Goal: Information Seeking & Learning: Learn about a topic

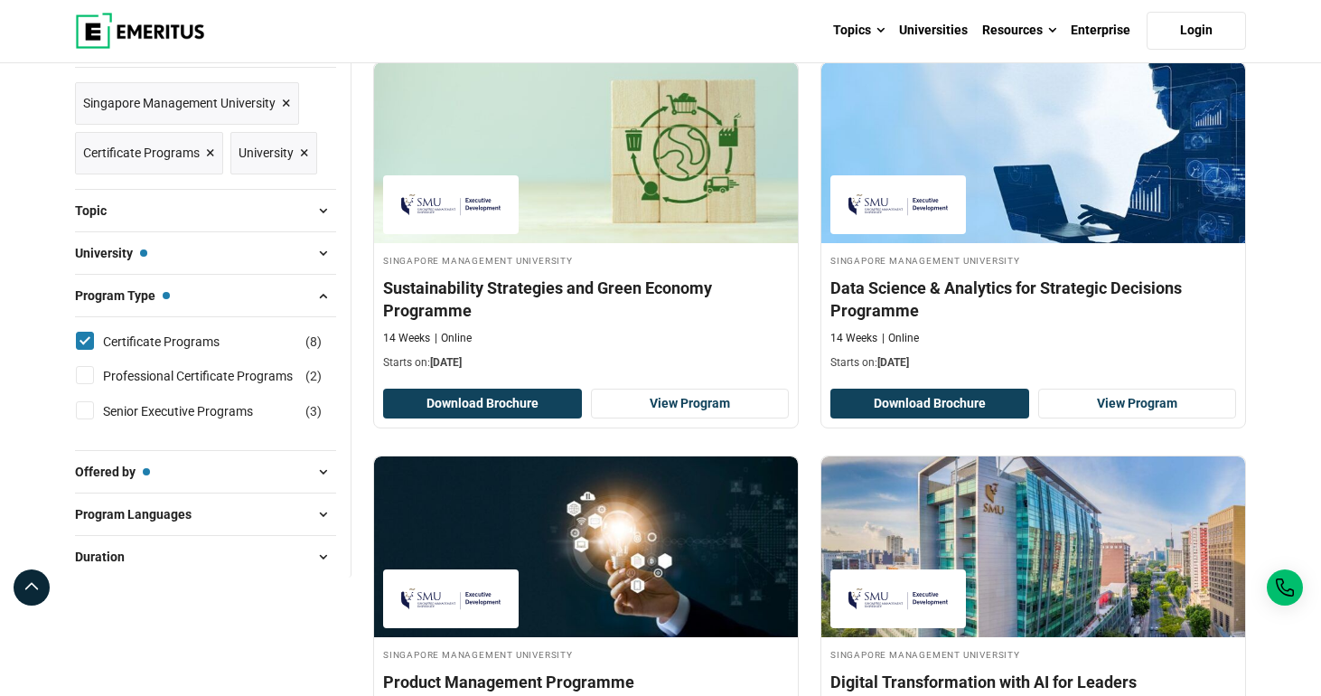
scroll to position [210, 0]
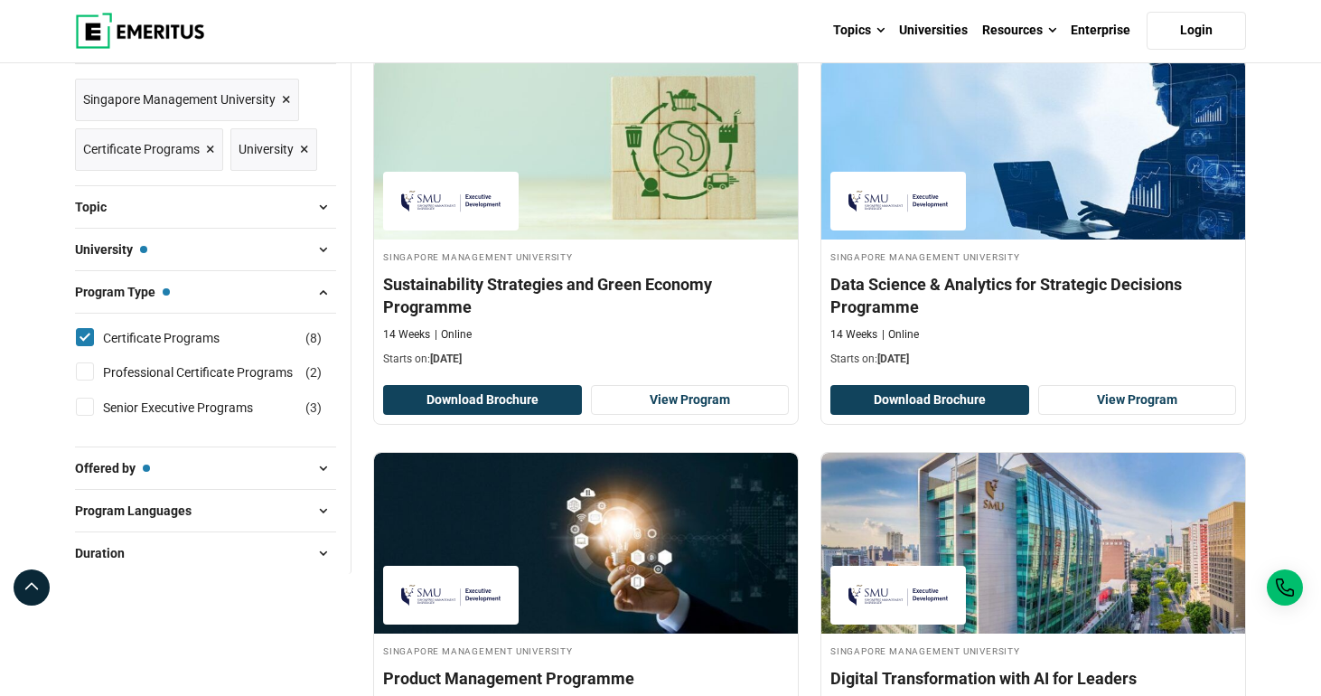
click at [81, 346] on input "Certificate Programs ( 8 )" at bounding box center [85, 337] width 18 height 18
checkbox input "false"
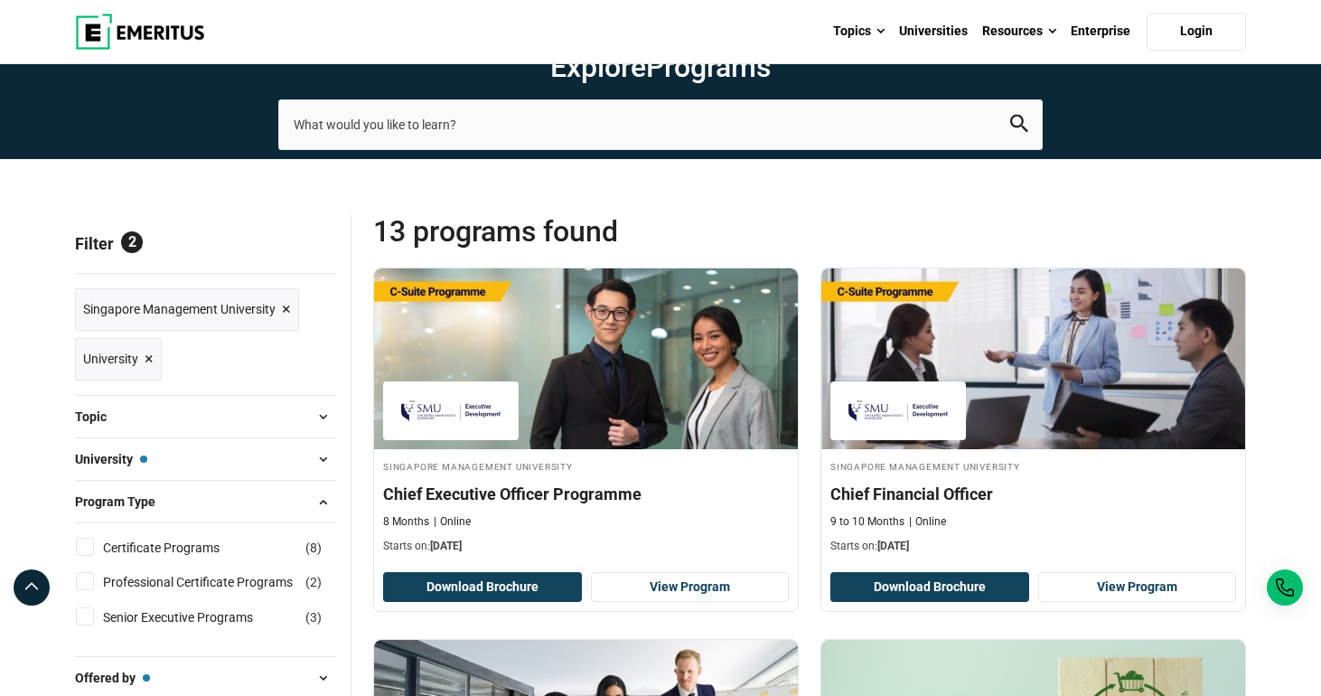
click at [284, 323] on span "×" at bounding box center [286, 309] width 9 height 26
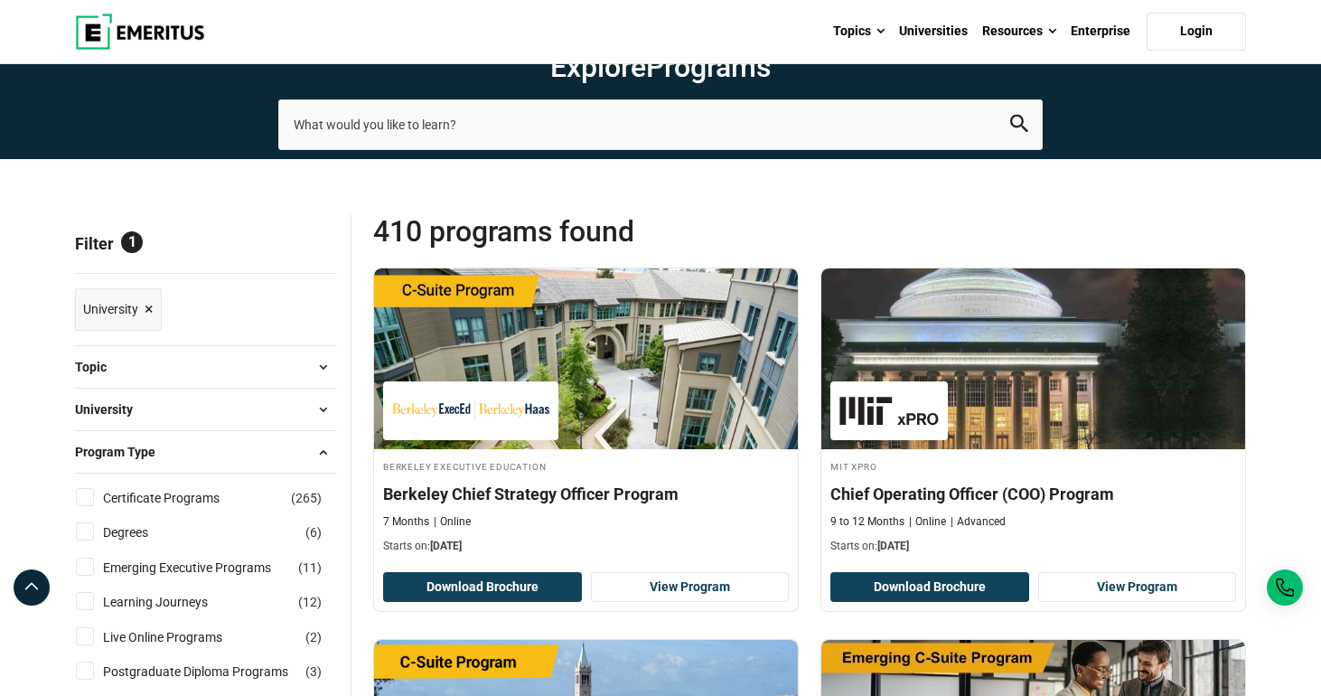
click at [148, 323] on span "×" at bounding box center [149, 309] width 9 height 26
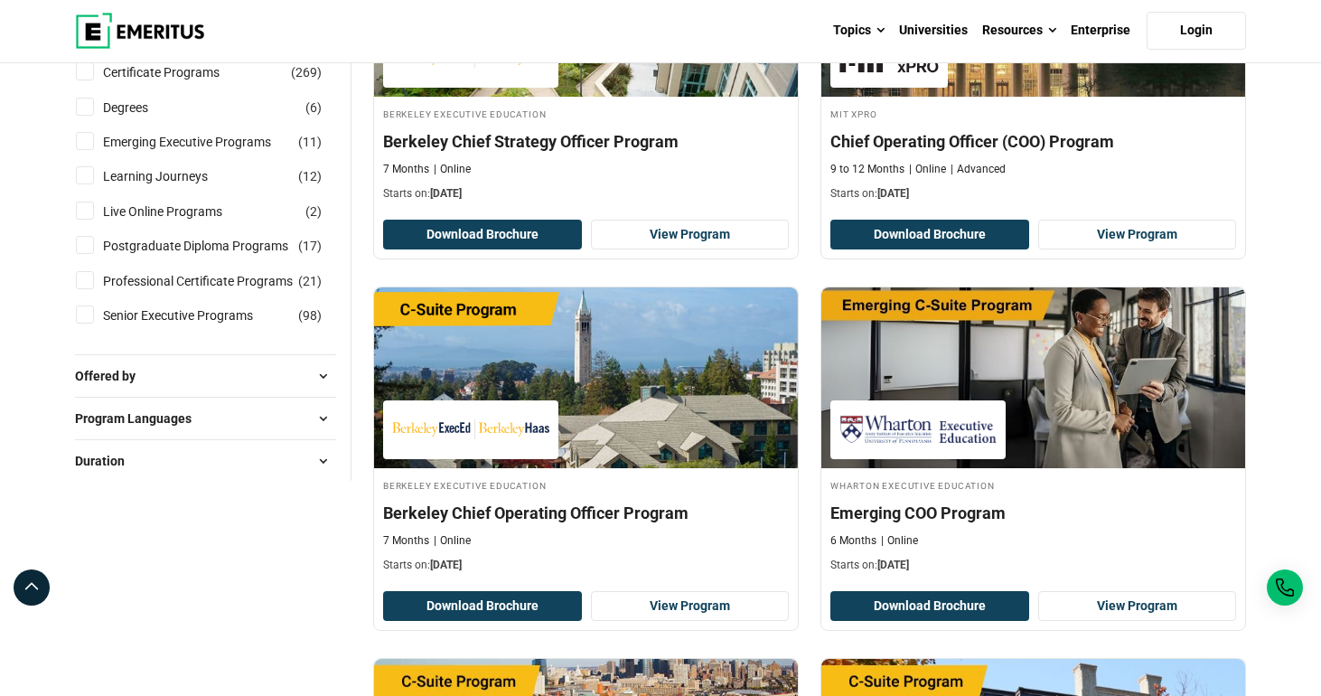
scroll to position [352, 0]
click at [77, 116] on input "Degrees ( 6 )" at bounding box center [85, 107] width 18 height 18
checkbox input "true"
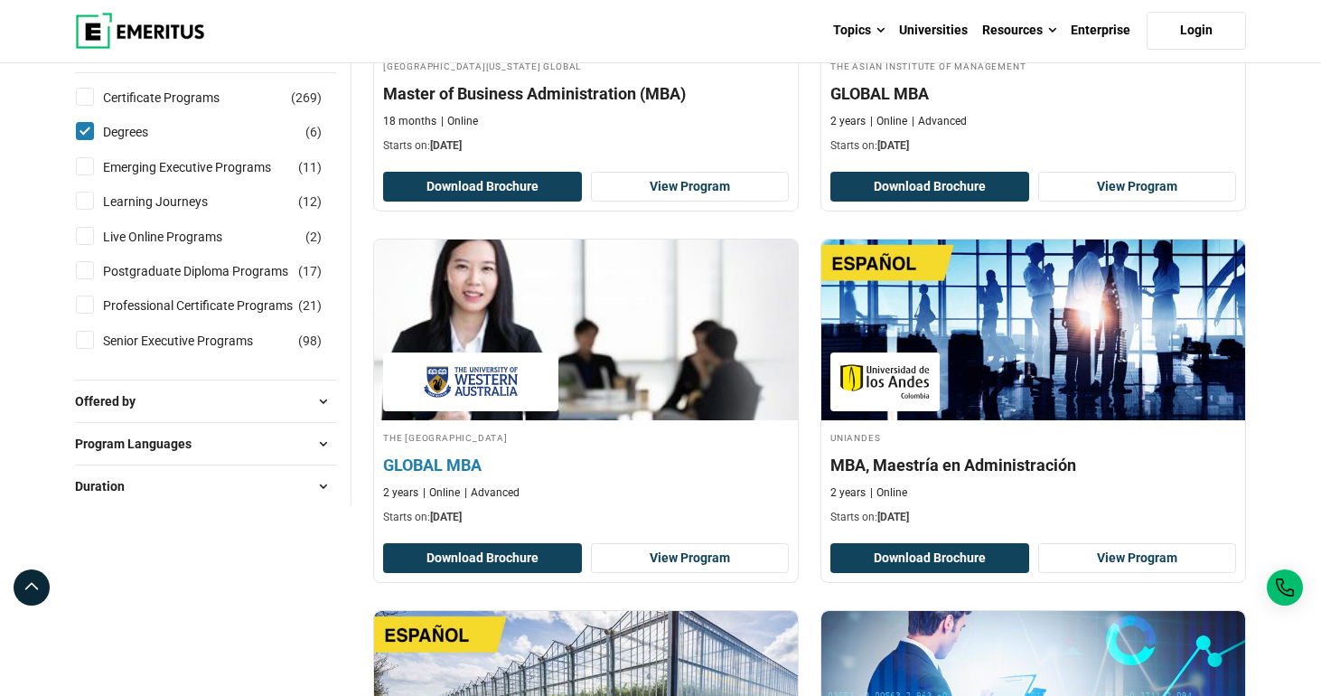
scroll to position [385, 0]
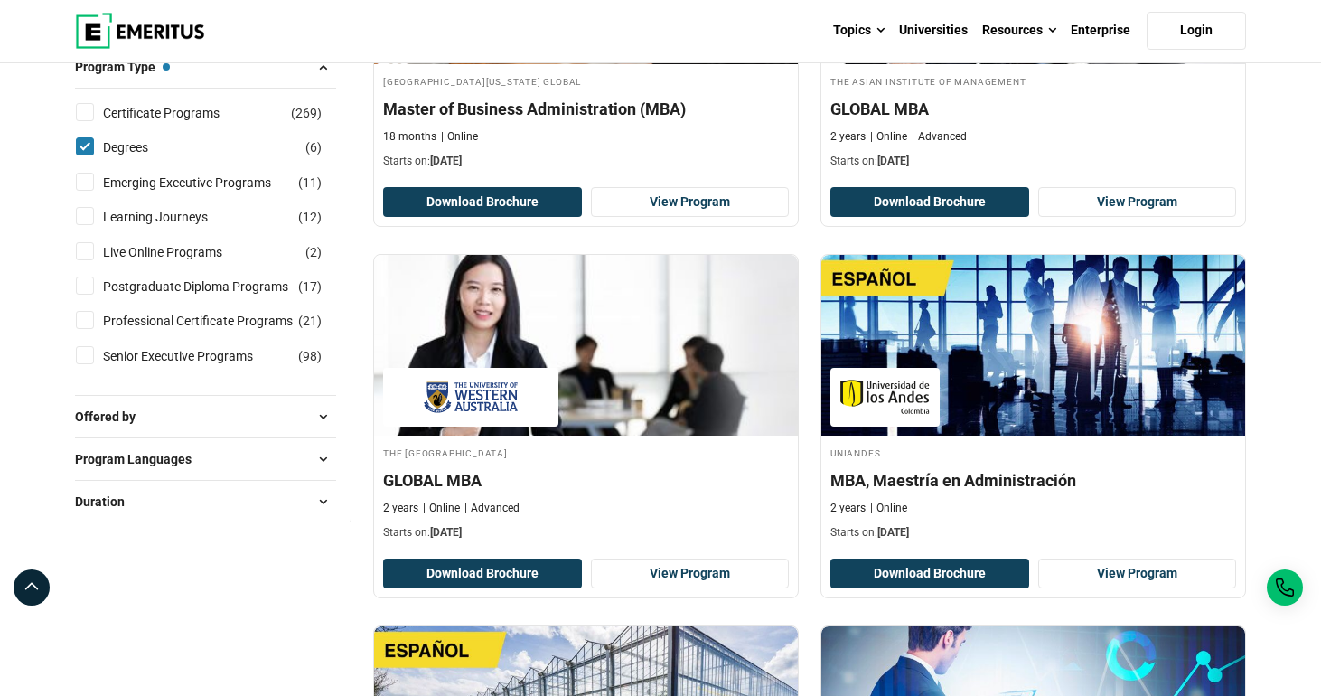
click at [86, 155] on input "Degrees ( 6 )" at bounding box center [85, 146] width 18 height 18
checkbox input "false"
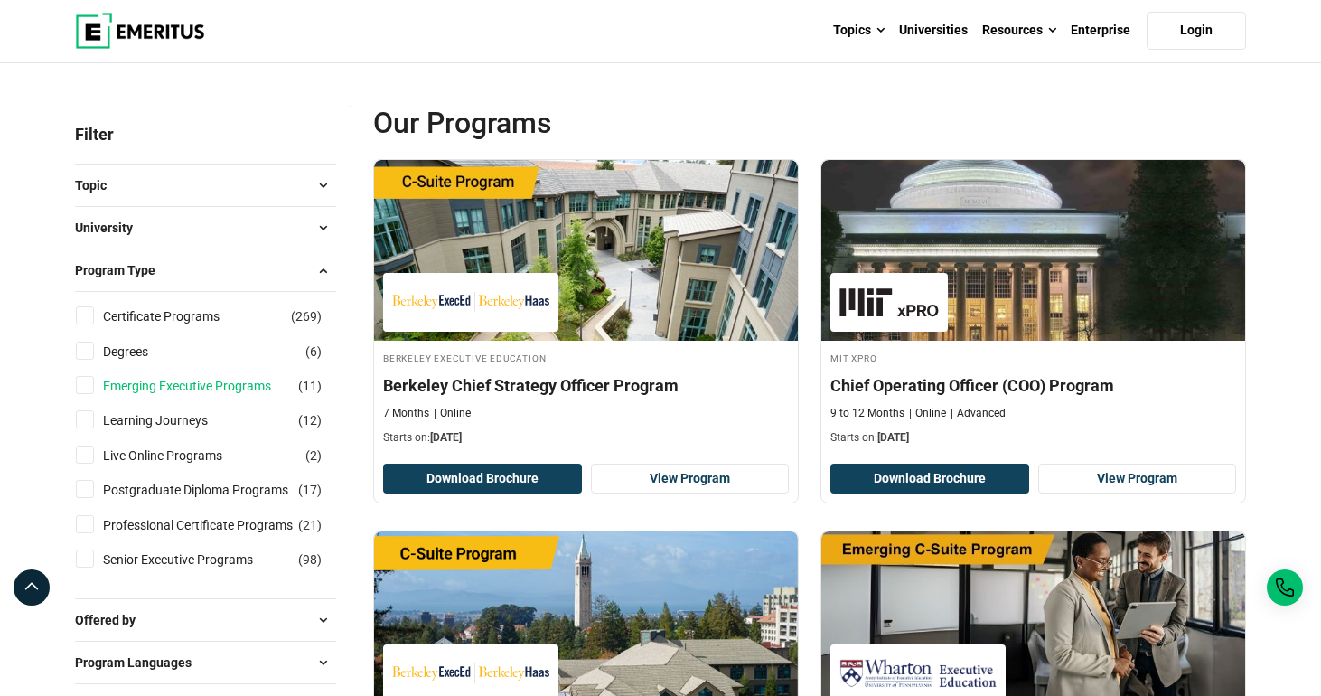
scroll to position [109, 0]
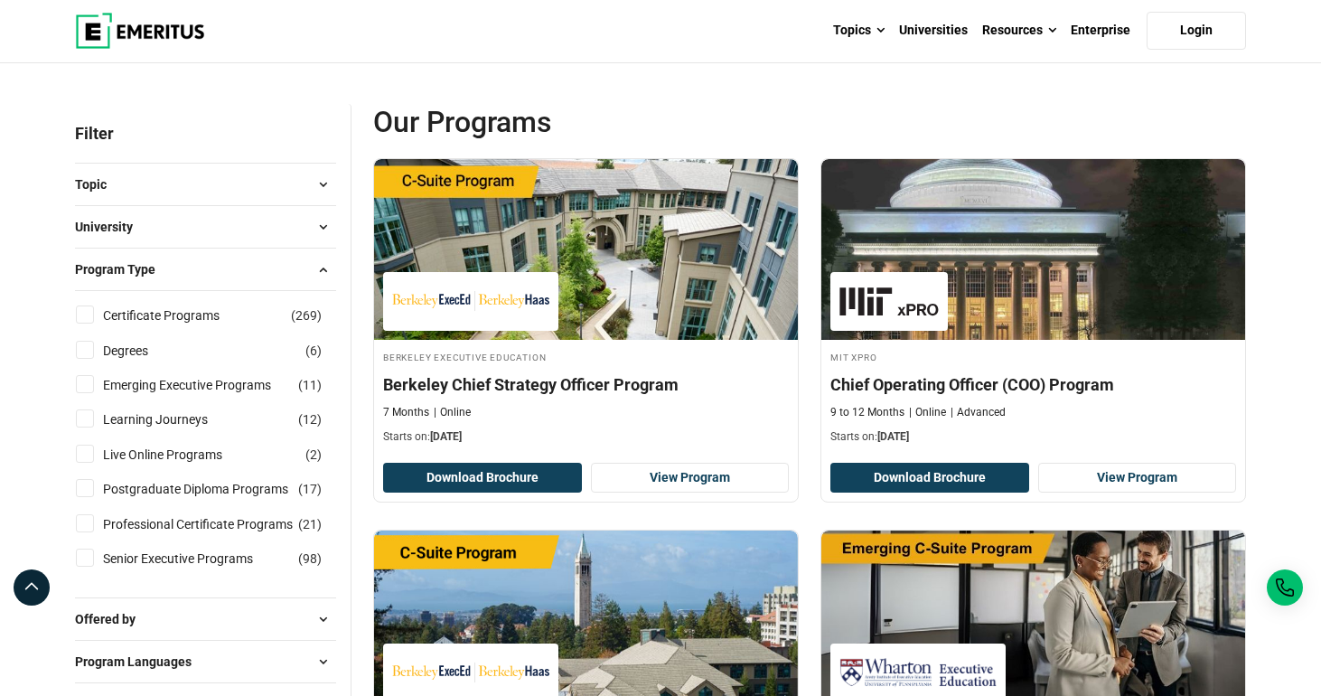
click at [80, 463] on input "Live Online Programs ( 2 )" at bounding box center [85, 453] width 18 height 18
checkbox input "true"
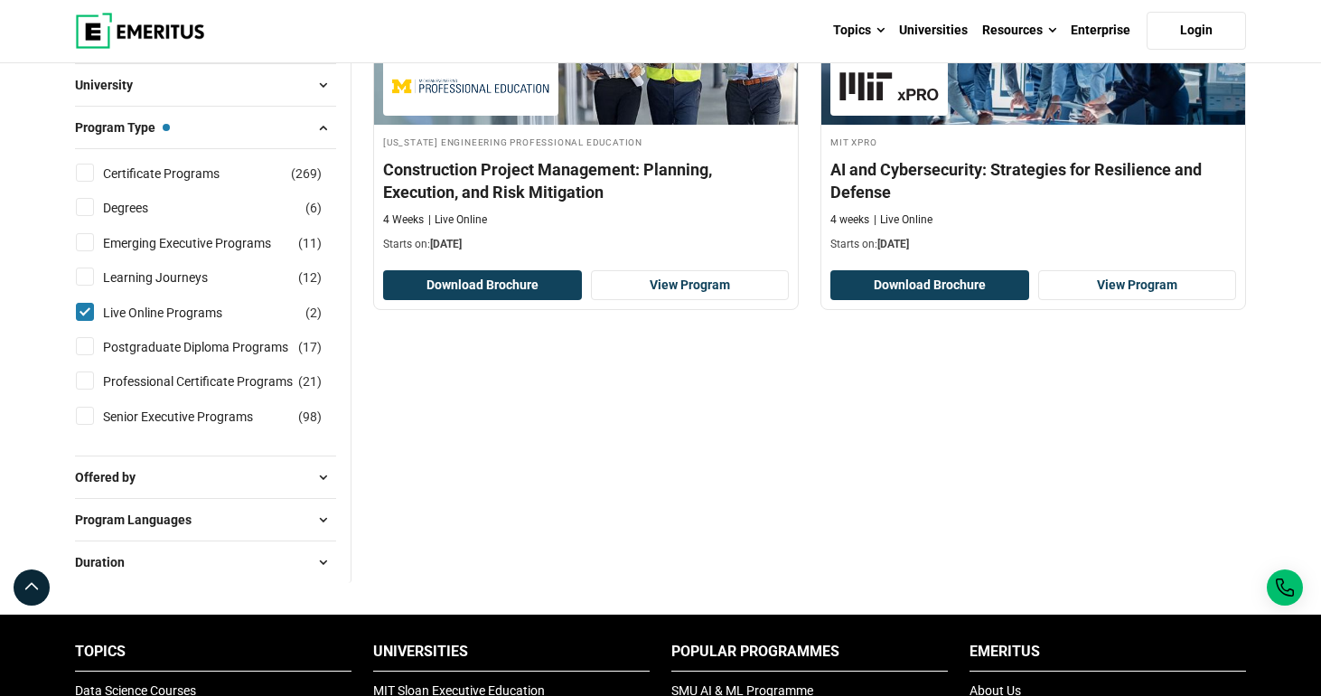
scroll to position [325, 0]
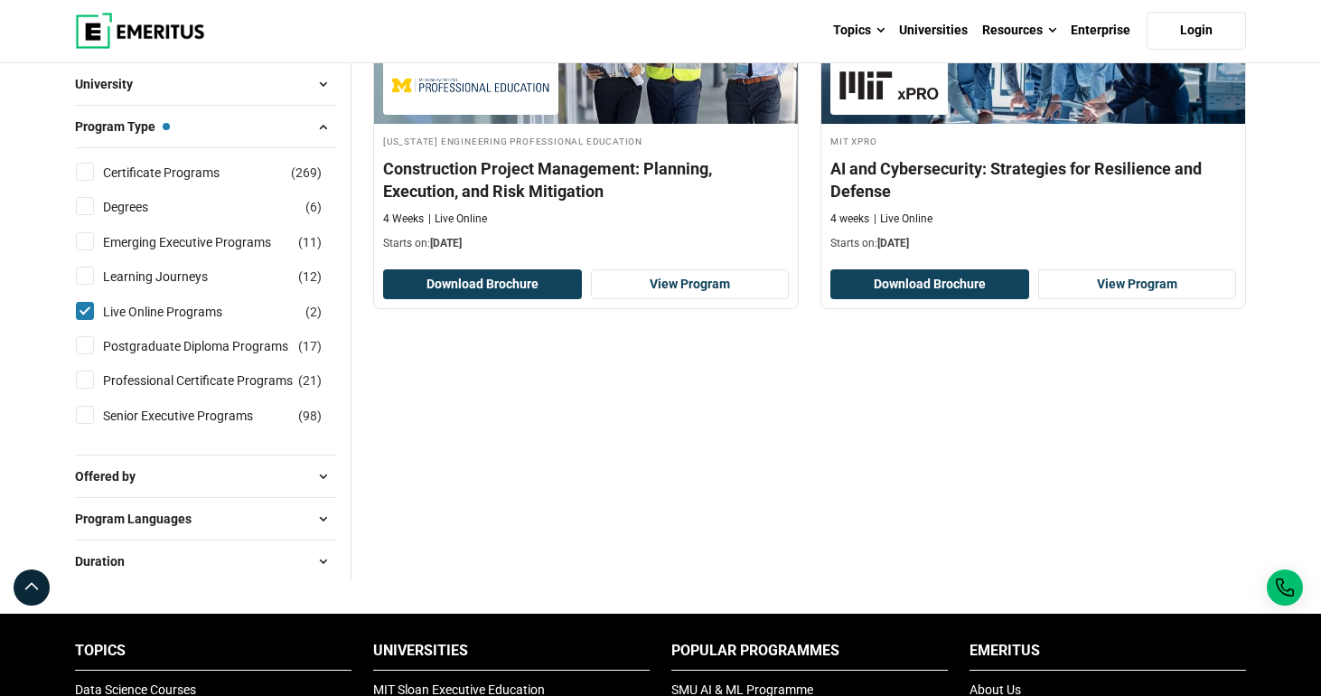
click at [89, 320] on input "Live Online Programs ( 2 )" at bounding box center [85, 311] width 18 height 18
checkbox input "false"
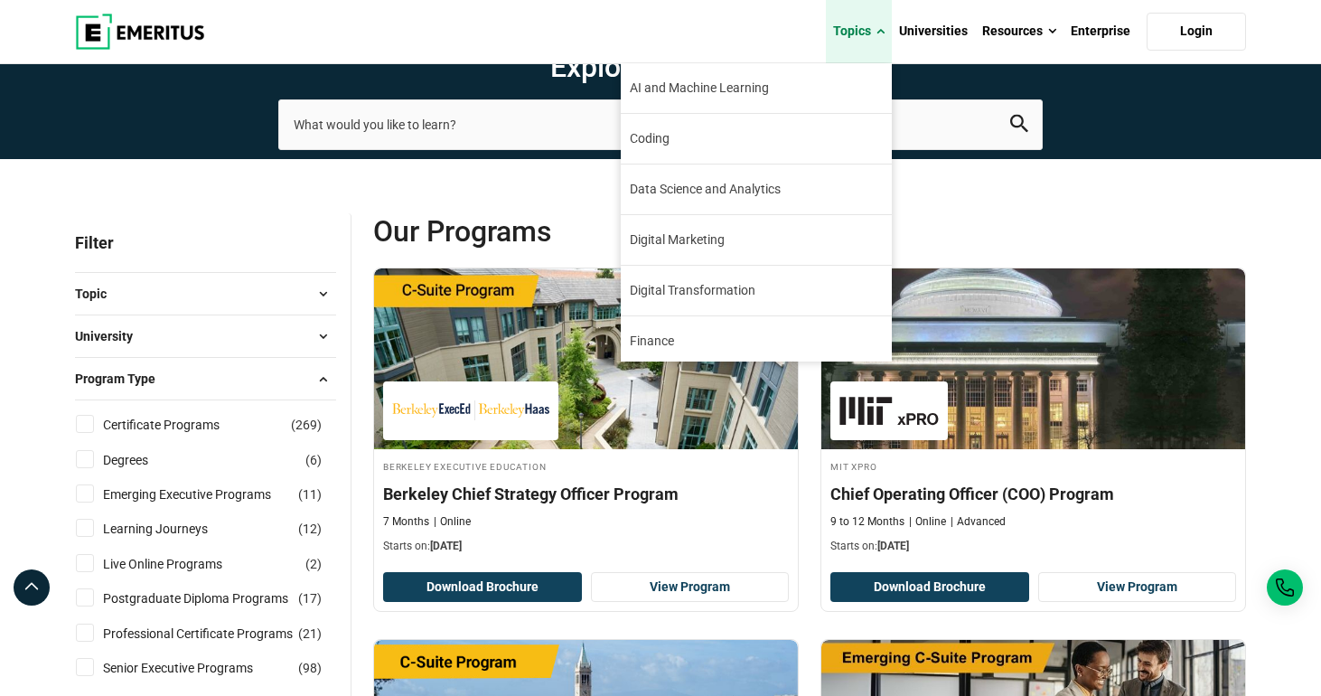
click at [879, 31] on span at bounding box center [880, 32] width 8 height 18
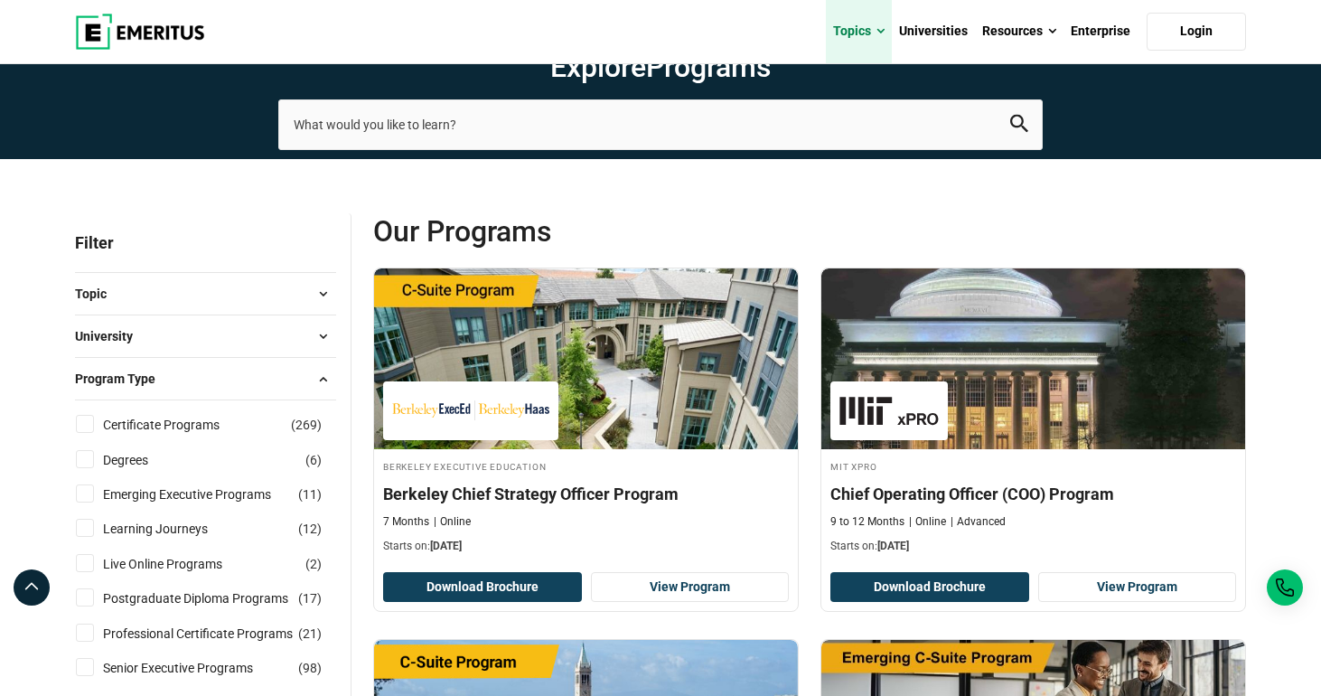
click at [879, 31] on span at bounding box center [880, 32] width 8 height 18
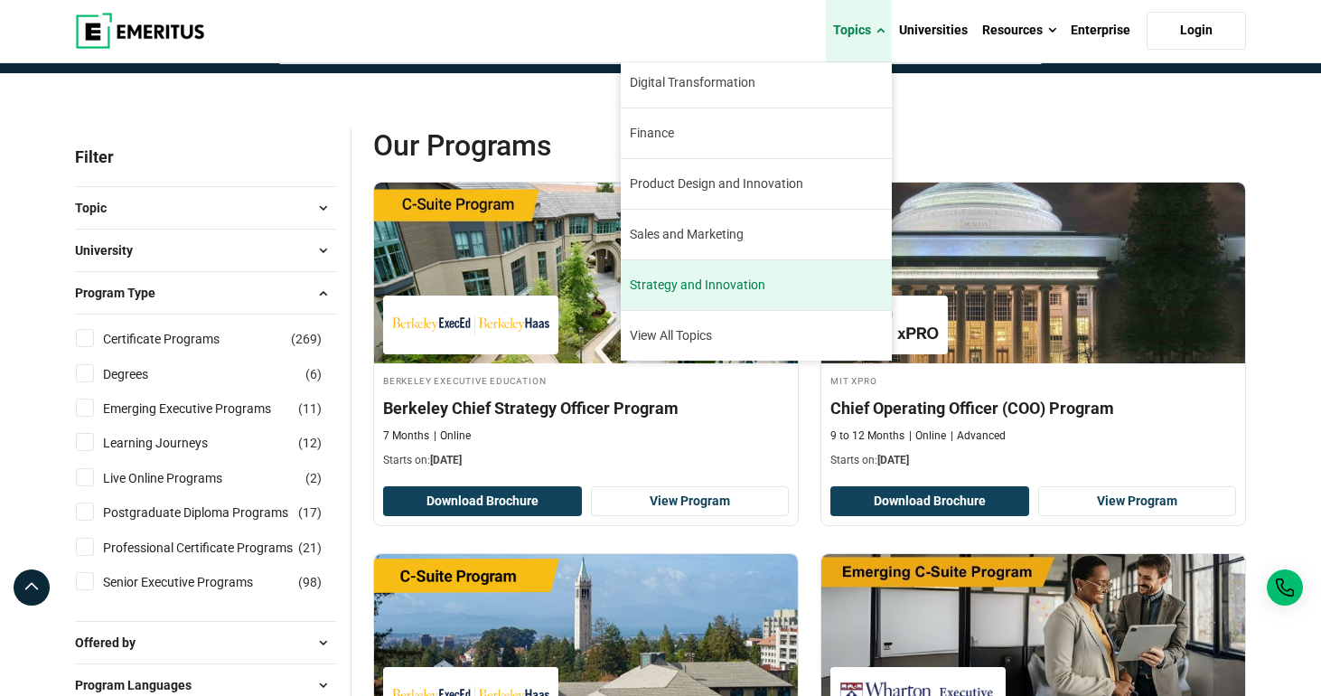
scroll to position [87, 0]
